Goal: Task Accomplishment & Management: Use online tool/utility

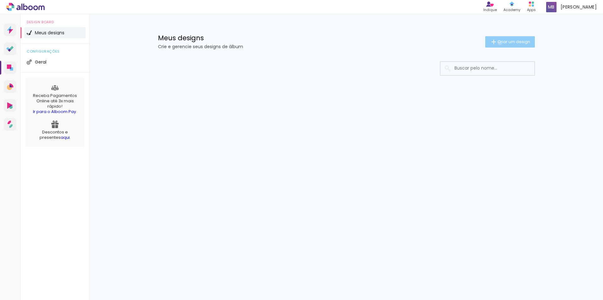
click at [499, 43] on span "Criar um design" at bounding box center [514, 42] width 33 height 4
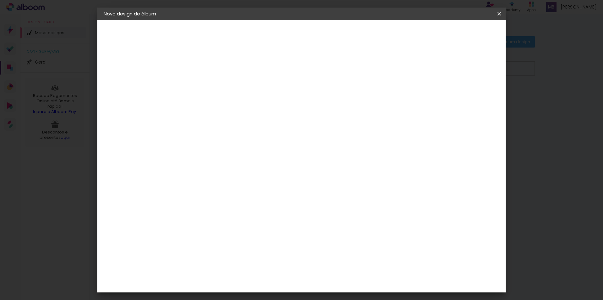
click at [207, 84] on input at bounding box center [207, 85] width 0 height 10
drag, startPoint x: 290, startPoint y: 86, endPoint x: 285, endPoint y: 85, distance: 5.1
click at [207, 85] on input "Pirmeiro ano Oli" at bounding box center [207, 85] width 0 height 10
type input "Primeiro ano [PERSON_NAME]"
type paper-input "Primeiro ano [PERSON_NAME]"
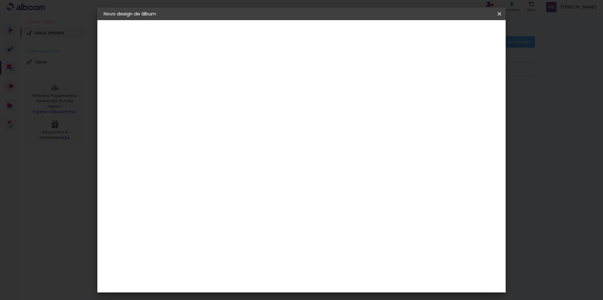
click at [271, 36] on paper-button "Avançar" at bounding box center [255, 33] width 31 height 11
click at [211, 218] on div "LAF" at bounding box center [206, 220] width 8 height 5
click at [0, 0] on slot "Avançar" at bounding box center [0, 0] width 0 height 0
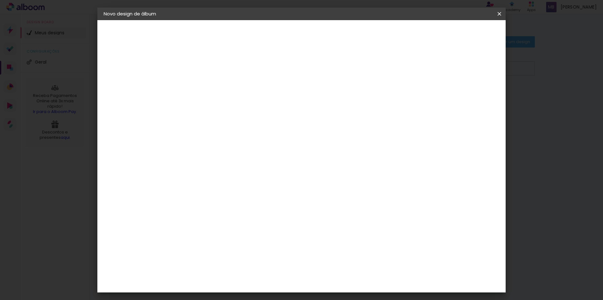
click at [249, 258] on span "20 × 20" at bounding box center [234, 264] width 29 height 13
click at [0, 0] on slot "Avançar" at bounding box center [0, 0] width 0 height 0
click at [425, 69] on div at bounding box center [422, 68] width 6 height 6
type paper-checkbox "on"
click at [460, 36] on span "Iniciar design" at bounding box center [446, 33] width 29 height 4
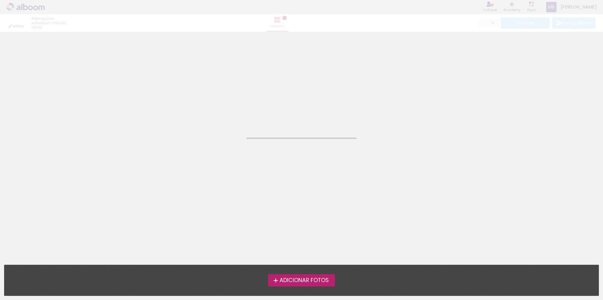
click at [283, 280] on span "Adicionar Fotos" at bounding box center [304, 280] width 49 height 6
click at [0, 0] on input "file" at bounding box center [0, 0] width 0 height 0
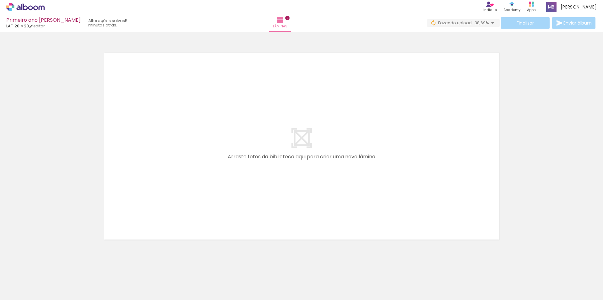
scroll to position [0, 256]
drag, startPoint x: 129, startPoint y: 282, endPoint x: 158, endPoint y: 270, distance: 32.0
click at [141, 217] on quentale-workspace at bounding box center [301, 150] width 603 height 300
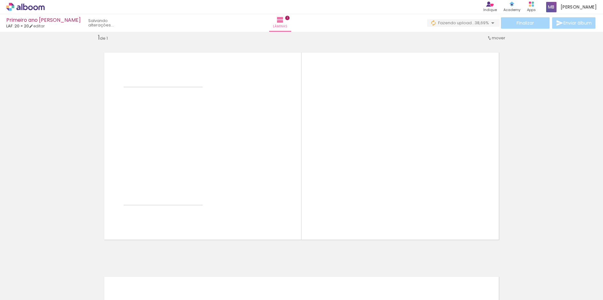
scroll to position [8, 0]
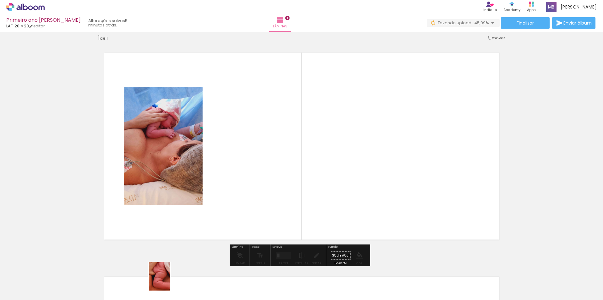
drag, startPoint x: 161, startPoint y: 281, endPoint x: 168, endPoint y: 281, distance: 6.6
click at [168, 281] on div at bounding box center [158, 278] width 23 height 31
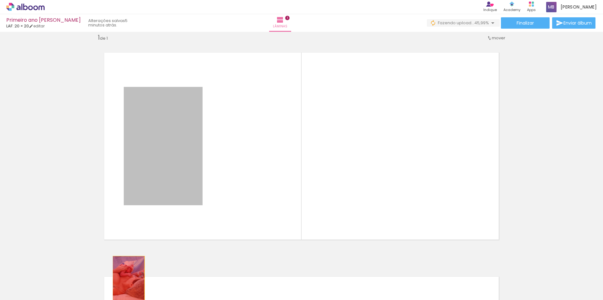
drag, startPoint x: 163, startPoint y: 178, endPoint x: 126, endPoint y: 281, distance: 109.5
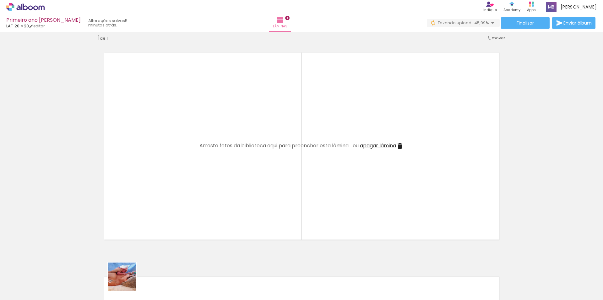
drag, startPoint x: 127, startPoint y: 281, endPoint x: 151, endPoint y: 267, distance: 27.4
click at [144, 199] on quentale-workspace at bounding box center [301, 150] width 603 height 300
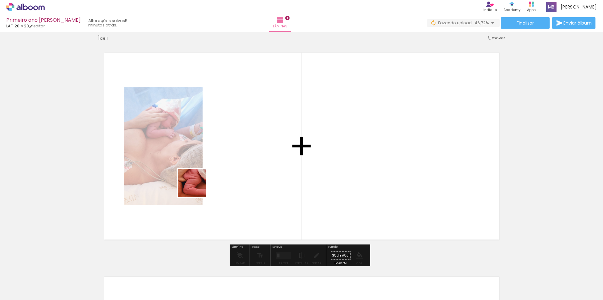
drag, startPoint x: 159, startPoint y: 278, endPoint x: 197, endPoint y: 187, distance: 97.8
click at [197, 187] on quentale-workspace at bounding box center [301, 150] width 603 height 300
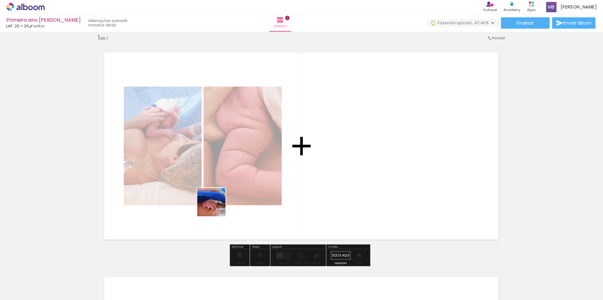
drag, startPoint x: 215, startPoint y: 214, endPoint x: 223, endPoint y: 278, distance: 64.3
click at [217, 206] on quentale-workspace at bounding box center [301, 150] width 603 height 300
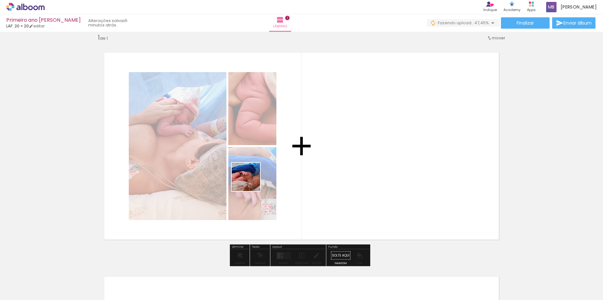
drag, startPoint x: 246, startPoint y: 195, endPoint x: 270, endPoint y: 271, distance: 80.0
click at [253, 179] on quentale-workspace at bounding box center [301, 150] width 603 height 300
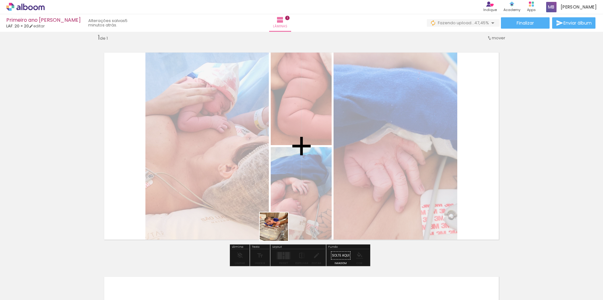
drag, startPoint x: 271, startPoint y: 270, endPoint x: 287, endPoint y: 202, distance: 69.5
click at [287, 202] on quentale-workspace at bounding box center [301, 150] width 603 height 300
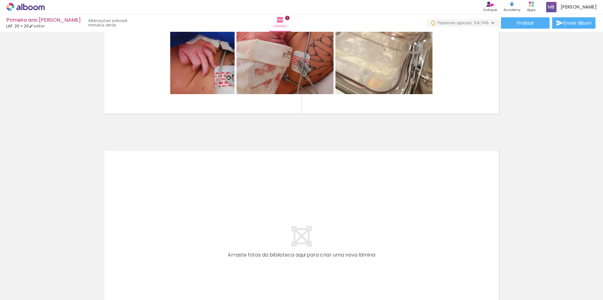
scroll to position [0, 369]
drag, startPoint x: 188, startPoint y: 263, endPoint x: 235, endPoint y: 284, distance: 51.5
click at [184, 243] on quentale-workspace at bounding box center [301, 150] width 603 height 300
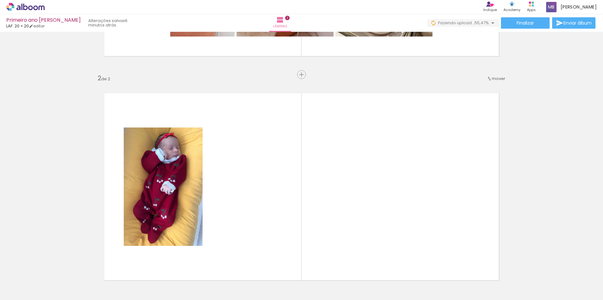
scroll to position [232, 0]
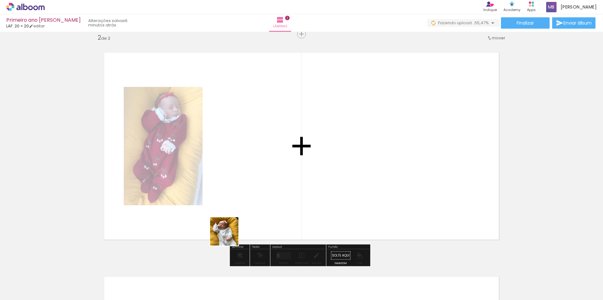
drag, startPoint x: 229, startPoint y: 237, endPoint x: 251, endPoint y: 263, distance: 34.6
click at [229, 235] on quentale-workspace at bounding box center [301, 150] width 603 height 300
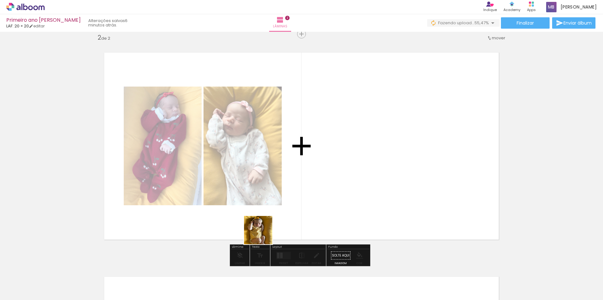
drag, startPoint x: 263, startPoint y: 234, endPoint x: 294, endPoint y: 275, distance: 51.4
click at [267, 223] on quentale-workspace at bounding box center [301, 150] width 603 height 300
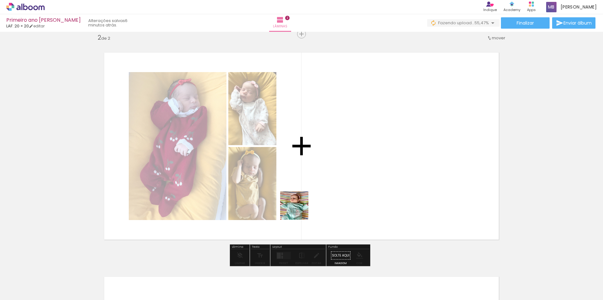
drag, startPoint x: 298, startPoint y: 216, endPoint x: 333, endPoint y: 286, distance: 78.4
click at [300, 209] on quentale-workspace at bounding box center [301, 150] width 603 height 300
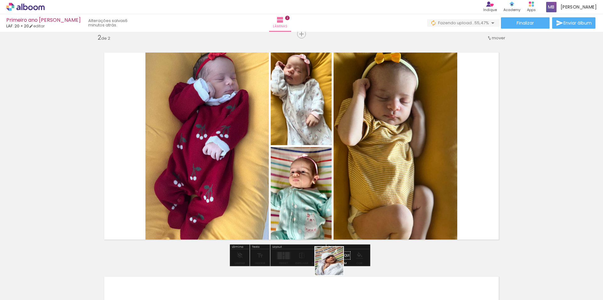
drag, startPoint x: 333, startPoint y: 286, endPoint x: 368, endPoint y: 266, distance: 40.8
click at [344, 216] on quentale-workspace at bounding box center [301, 150] width 603 height 300
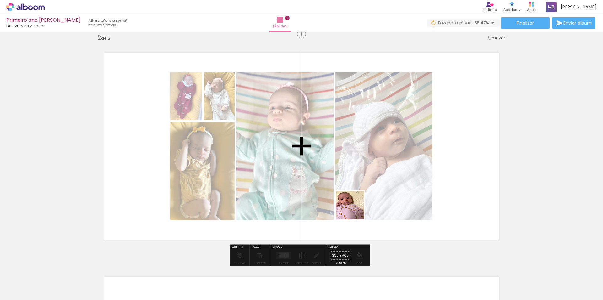
drag, startPoint x: 368, startPoint y: 281, endPoint x: 355, endPoint y: 210, distance: 72.4
click at [355, 210] on quentale-workspace at bounding box center [301, 150] width 603 height 300
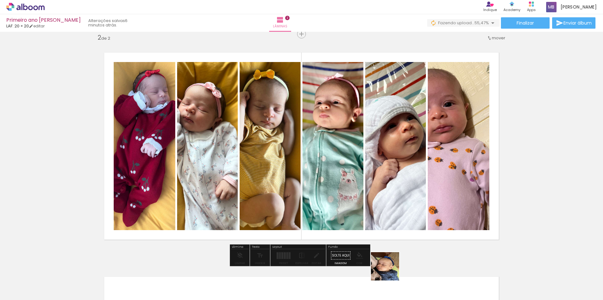
drag, startPoint x: 390, startPoint y: 271, endPoint x: 415, endPoint y: 278, distance: 26.1
click at [373, 217] on quentale-workspace at bounding box center [301, 150] width 603 height 300
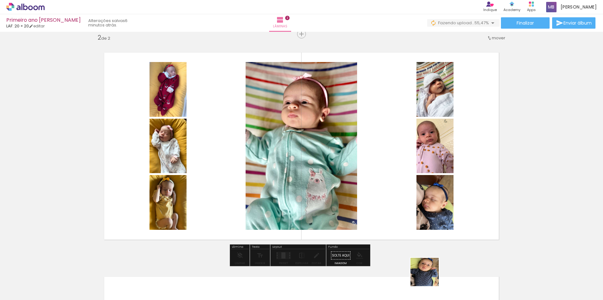
drag, startPoint x: 430, startPoint y: 276, endPoint x: 453, endPoint y: 258, distance: 29.3
click at [403, 209] on quentale-workspace at bounding box center [301, 150] width 603 height 300
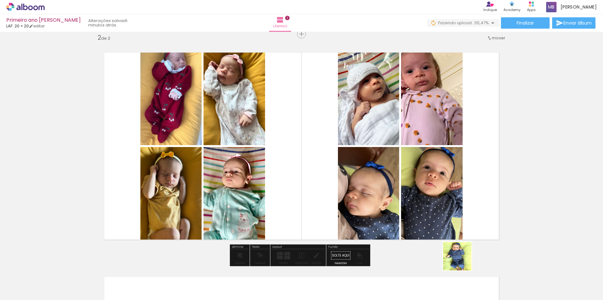
drag, startPoint x: 466, startPoint y: 271, endPoint x: 489, endPoint y: 251, distance: 30.5
click at [438, 201] on quentale-workspace at bounding box center [301, 150] width 603 height 300
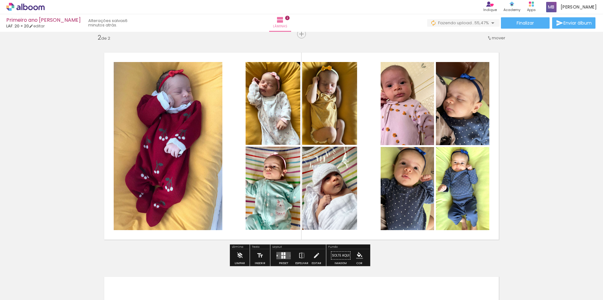
drag, startPoint x: 511, startPoint y: 275, endPoint x: 530, endPoint y: 272, distance: 19.4
click at [483, 211] on quentale-workspace at bounding box center [301, 150] width 603 height 300
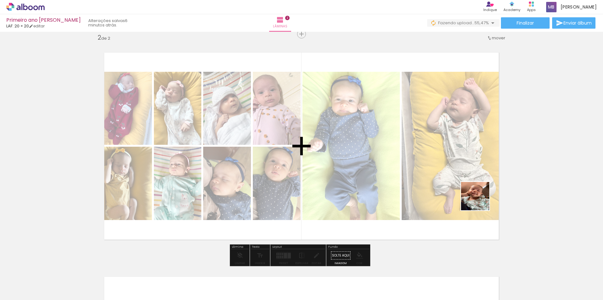
drag, startPoint x: 538, startPoint y: 279, endPoint x: 494, endPoint y: 244, distance: 56.3
click at [471, 190] on quentale-workspace at bounding box center [301, 150] width 603 height 300
